Goal: Transaction & Acquisition: Book appointment/travel/reservation

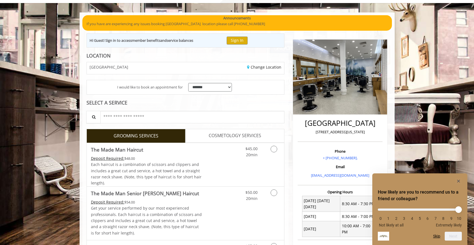
scroll to position [75, 0]
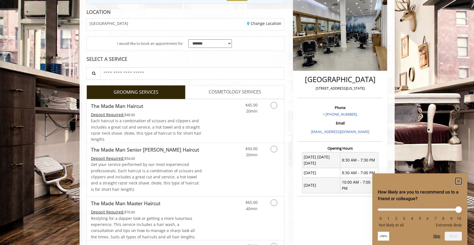
click at [458, 180] on rect "Hide survey" at bounding box center [458, 181] width 7 height 7
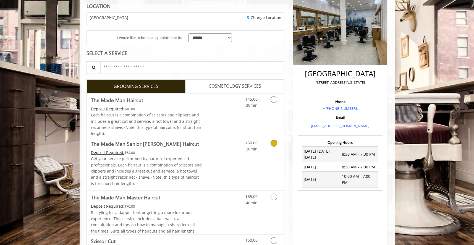
scroll to position [80, 0]
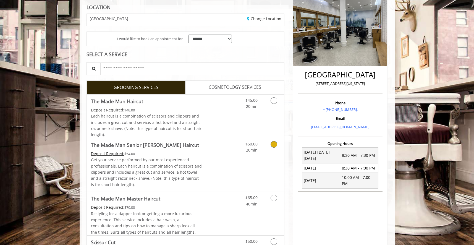
click at [240, 161] on div "$50.00 20min" at bounding box center [259, 164] width 49 height 53
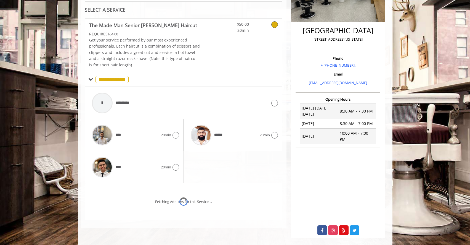
scroll to position [143, 0]
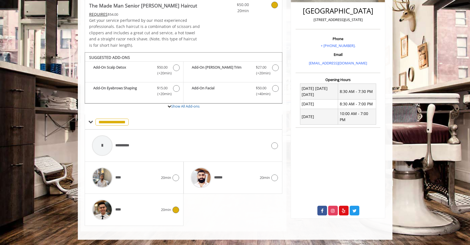
click at [171, 212] on div at bounding box center [175, 209] width 8 height 7
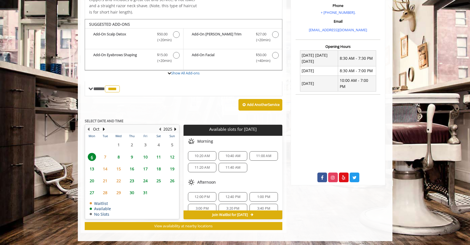
scroll to position [178, 0]
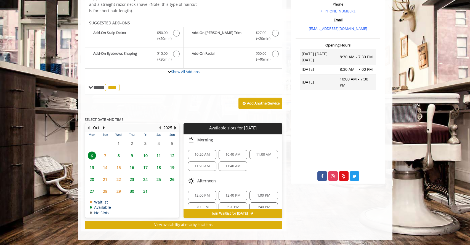
click at [93, 181] on span "20" at bounding box center [92, 179] width 8 height 8
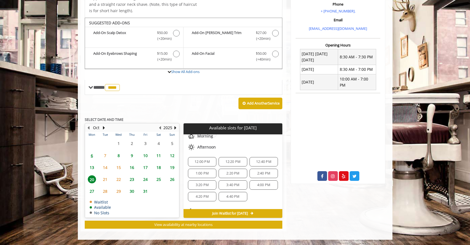
scroll to position [57, 0]
click at [206, 183] on span "3:20 PM" at bounding box center [202, 184] width 13 height 4
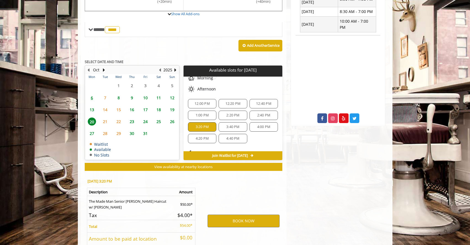
scroll to position [278, 0]
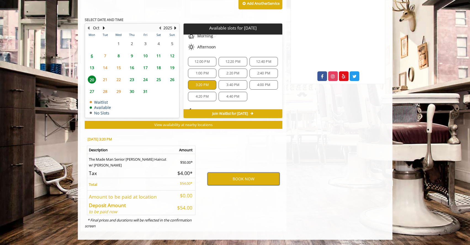
click at [230, 177] on button "BOOK NOW" at bounding box center [244, 178] width 72 height 13
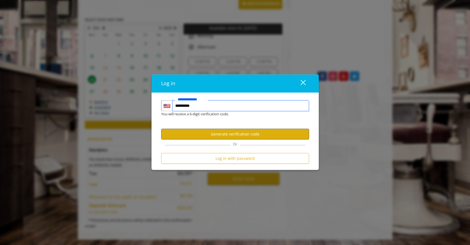
type input "**********"
click at [267, 135] on button "Generate verification code" at bounding box center [235, 134] width 148 height 11
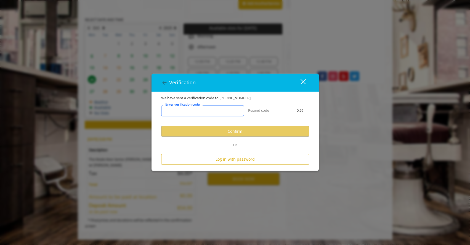
click at [200, 113] on input "Enter verification code" at bounding box center [202, 110] width 83 height 11
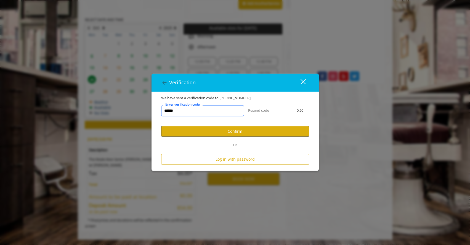
type input "******"
click at [211, 130] on button "Confirm" at bounding box center [235, 131] width 148 height 11
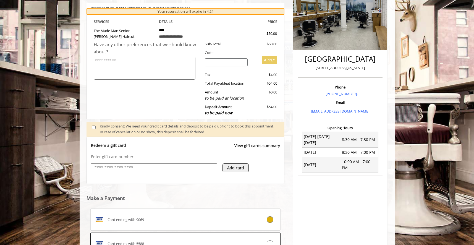
scroll to position [152, 0]
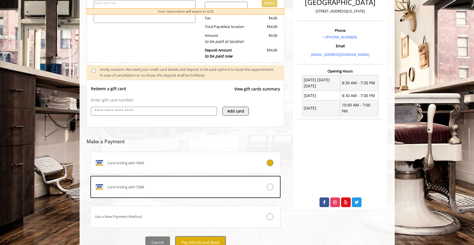
click at [217, 238] on button "Pay $54.00 and Book" at bounding box center [200, 242] width 50 height 12
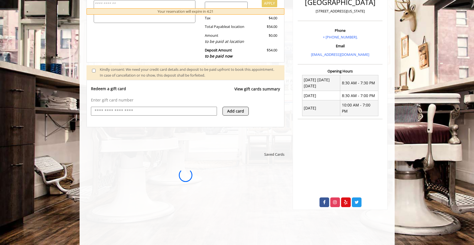
scroll to position [0, 0]
